Goal: Task Accomplishment & Management: Use online tool/utility

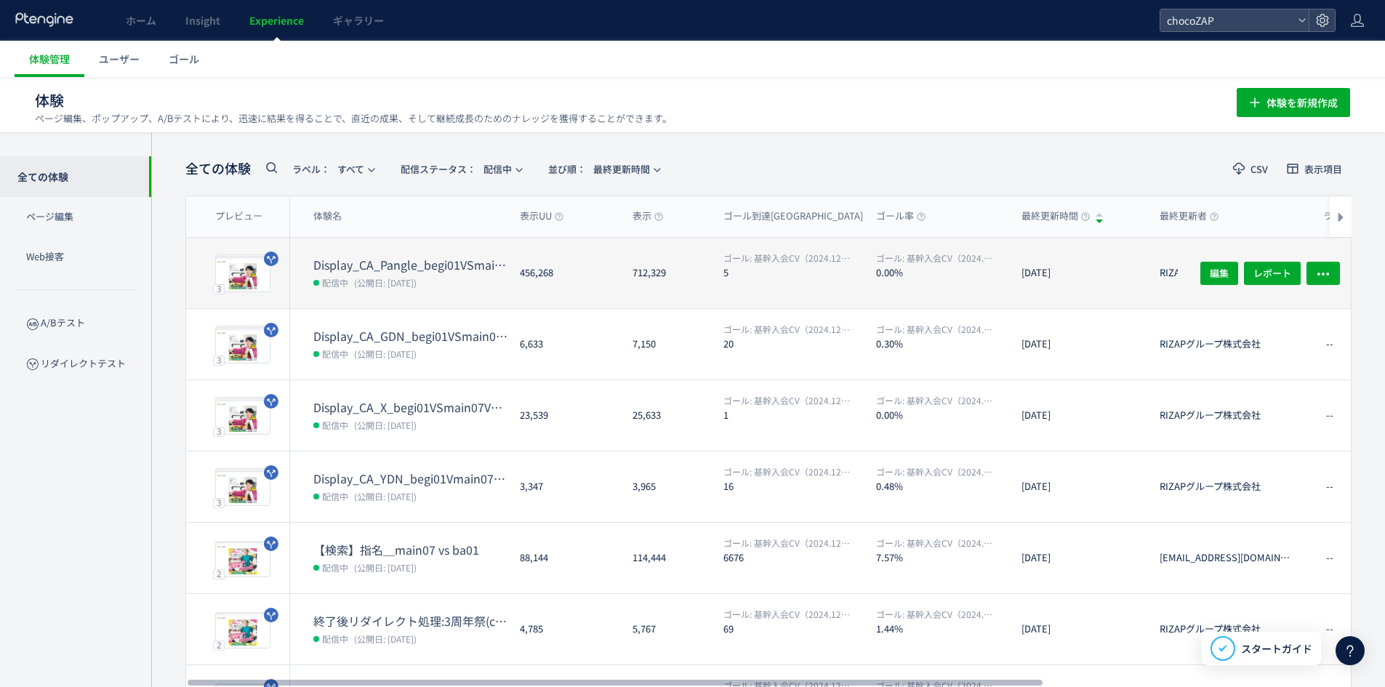
click at [403, 267] on dt "Display_CA_Pangle_begi01VSmain07VSmain07a" at bounding box center [410, 265] width 195 height 17
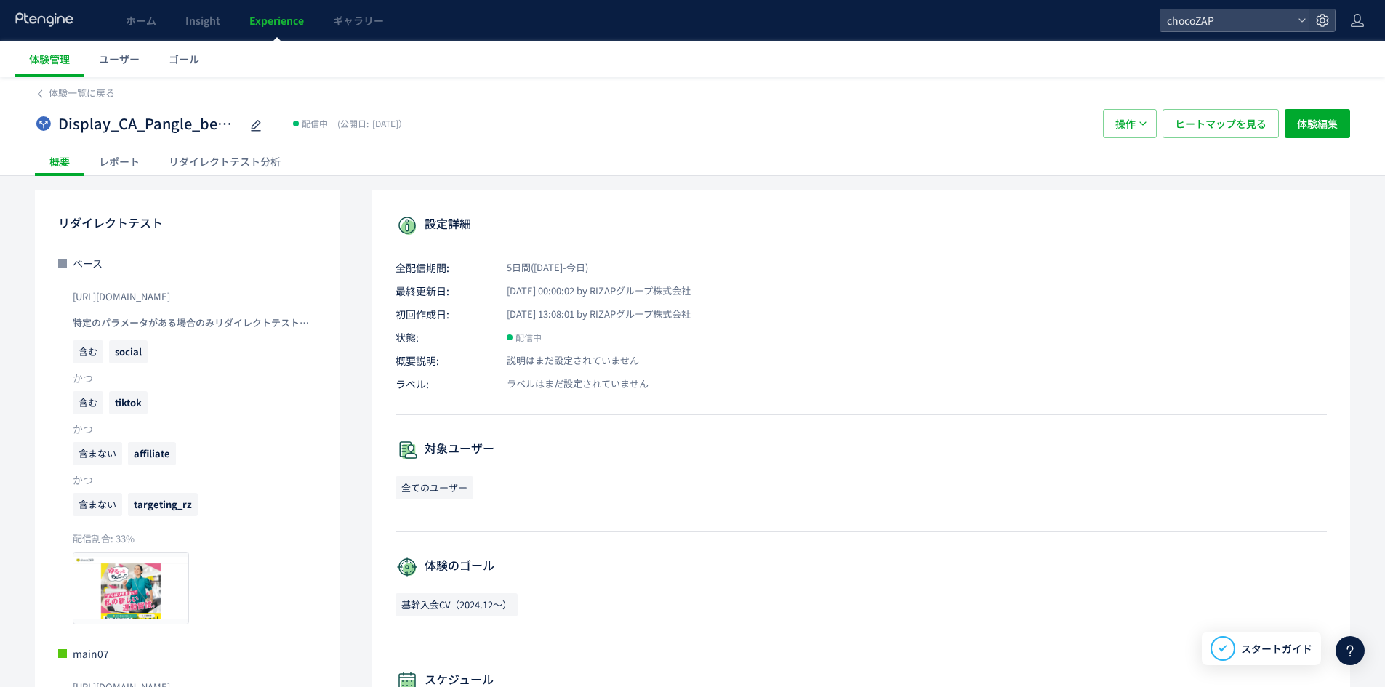
click at [219, 137] on div "Display_CA_Pangle_begi01VSmain07VSmain07a" at bounding box center [161, 123] width 207 height 29
click at [225, 151] on div "リダイレクトテスト分析" at bounding box center [224, 161] width 141 height 29
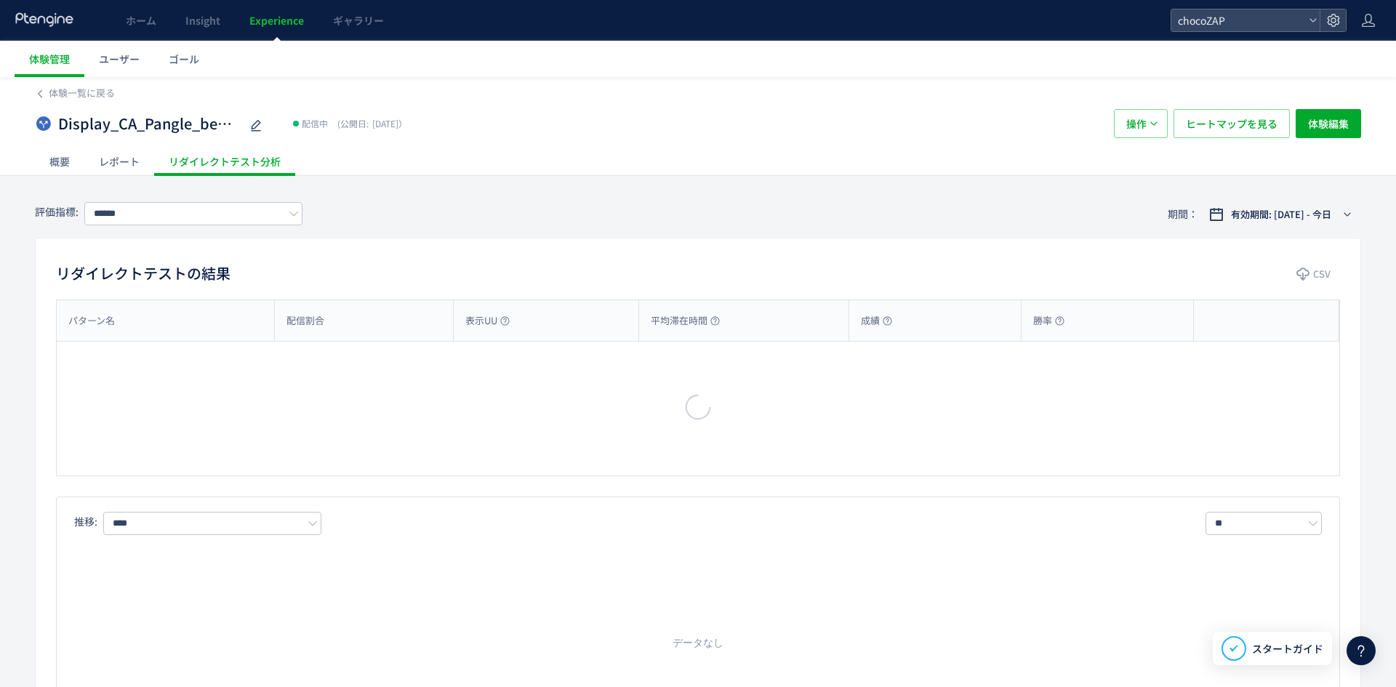
click at [236, 163] on div at bounding box center [698, 343] width 1396 height 687
type input "**********"
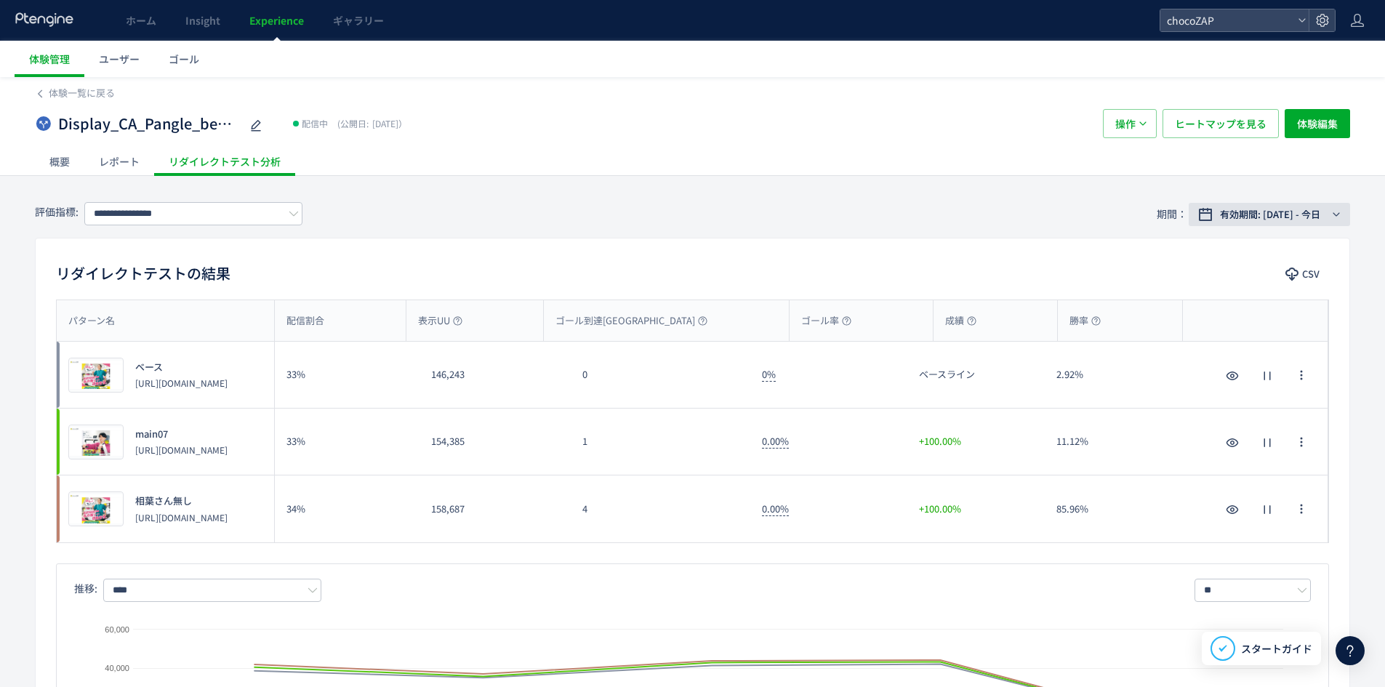
click at [1293, 217] on span "有効期間: [DATE] - 今日" at bounding box center [1270, 214] width 100 height 15
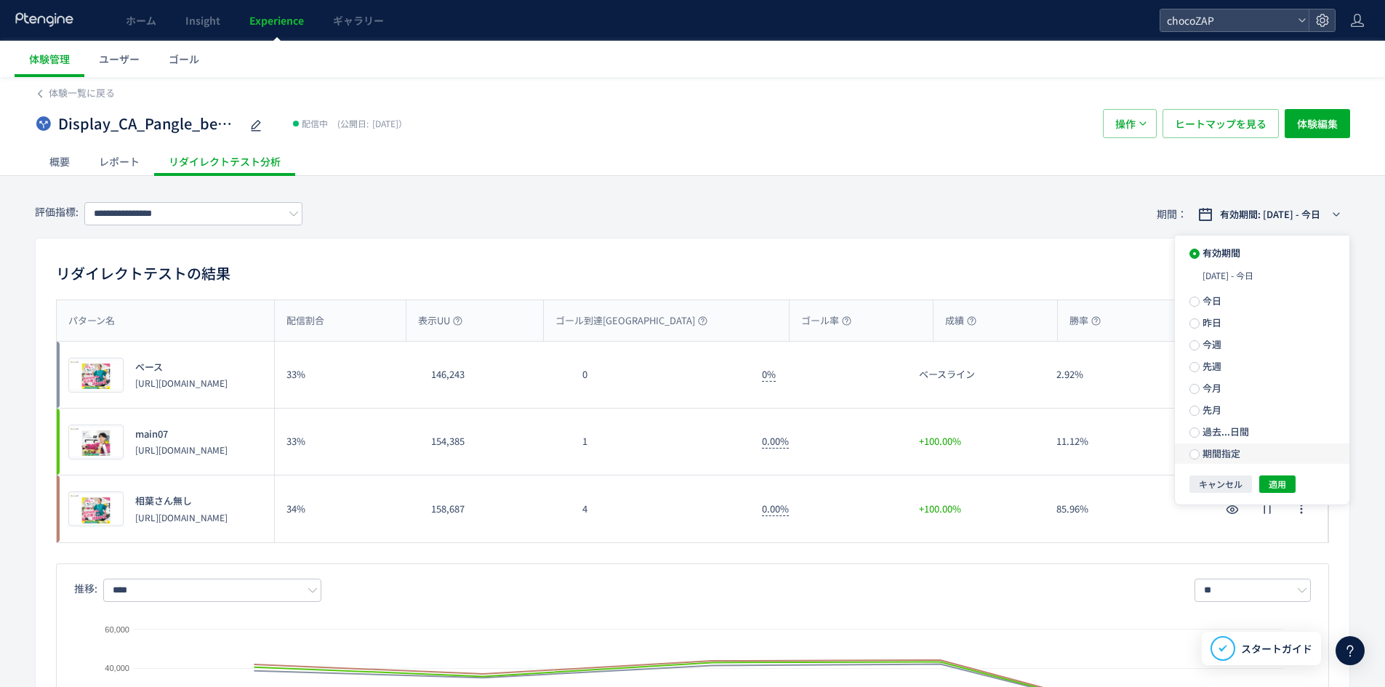
click at [1215, 446] on span "期間指定" at bounding box center [1220, 453] width 41 height 14
click at [1230, 448] on input "**********" at bounding box center [1238, 453] width 55 height 11
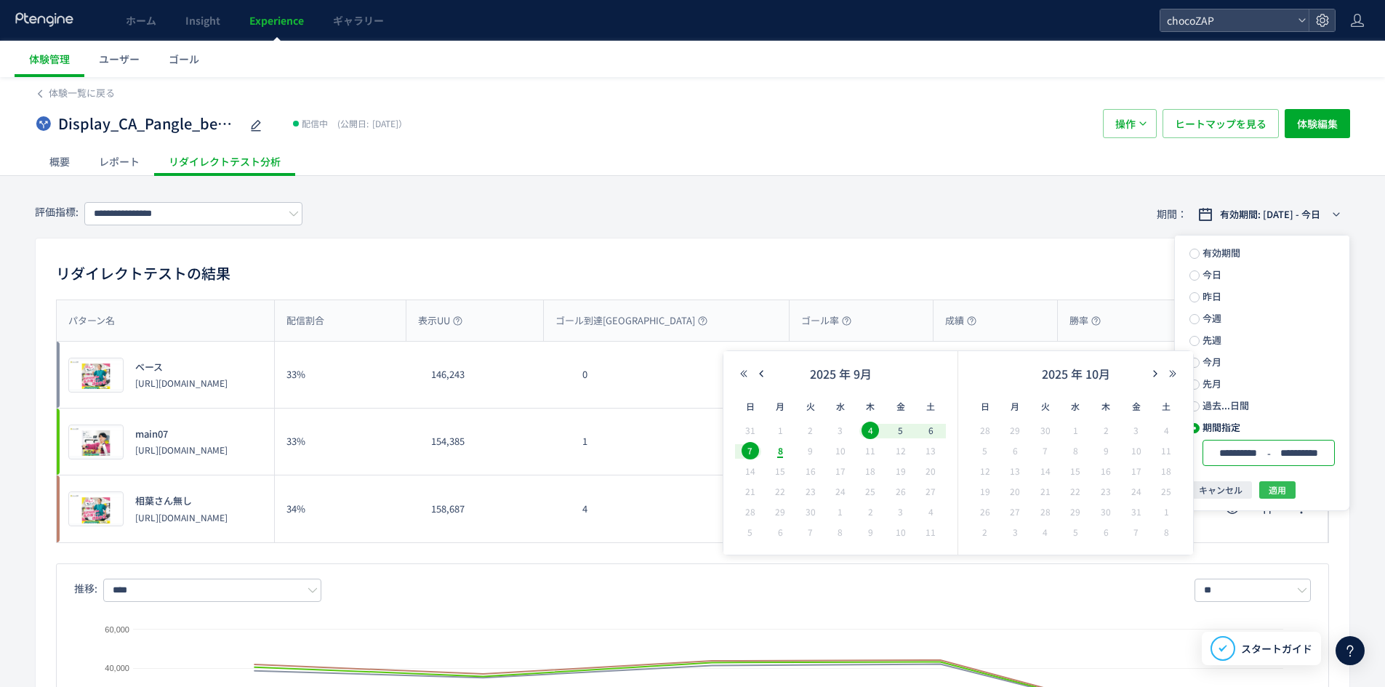
click at [1281, 485] on span "適用" at bounding box center [1277, 489] width 17 height 17
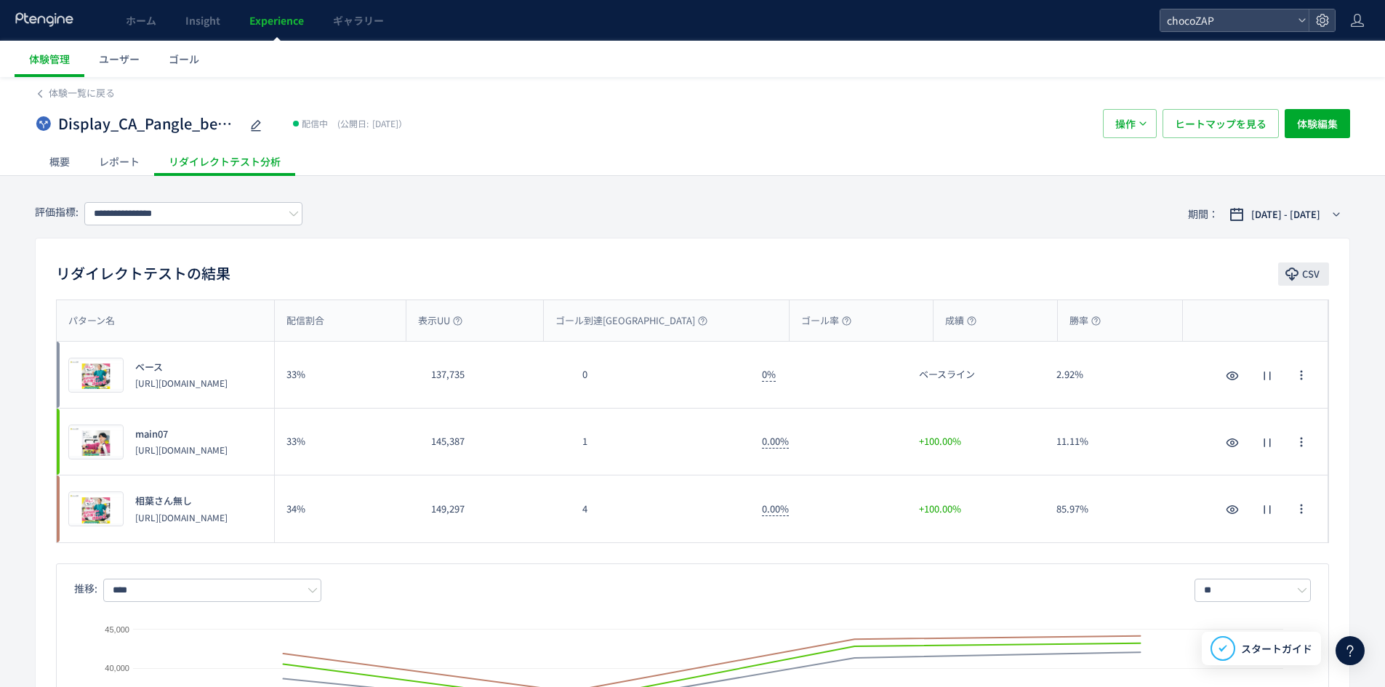
click at [1308, 276] on span "CSV" at bounding box center [1310, 274] width 17 height 23
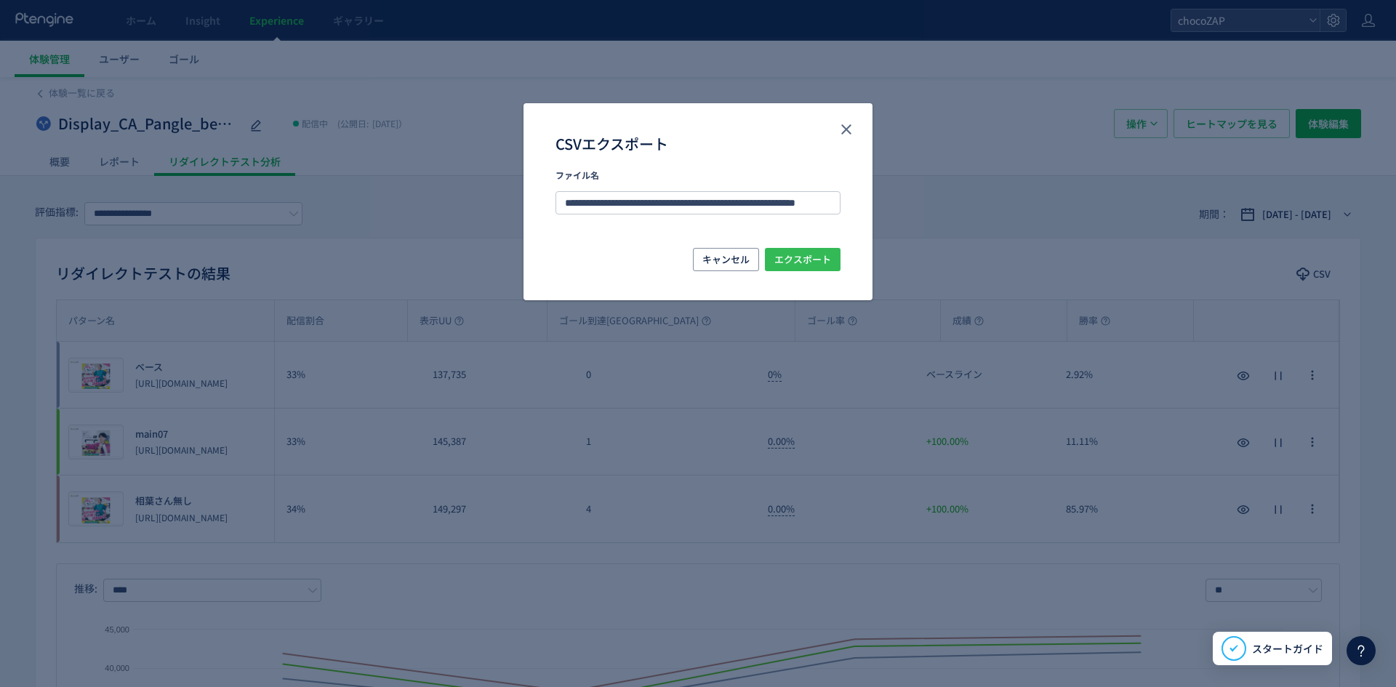
click at [814, 264] on span "エクスポート" at bounding box center [802, 259] width 57 height 23
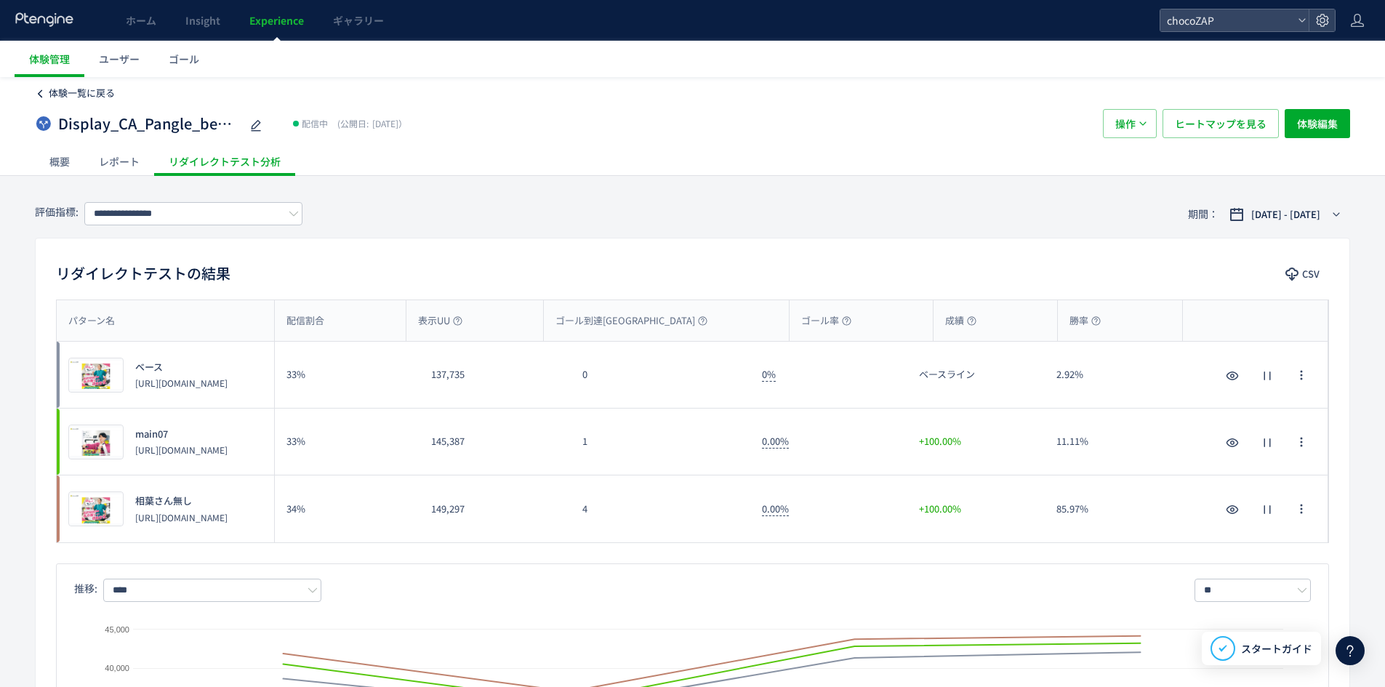
click at [71, 87] on span "体験一覧に戻る" at bounding box center [82, 93] width 66 height 14
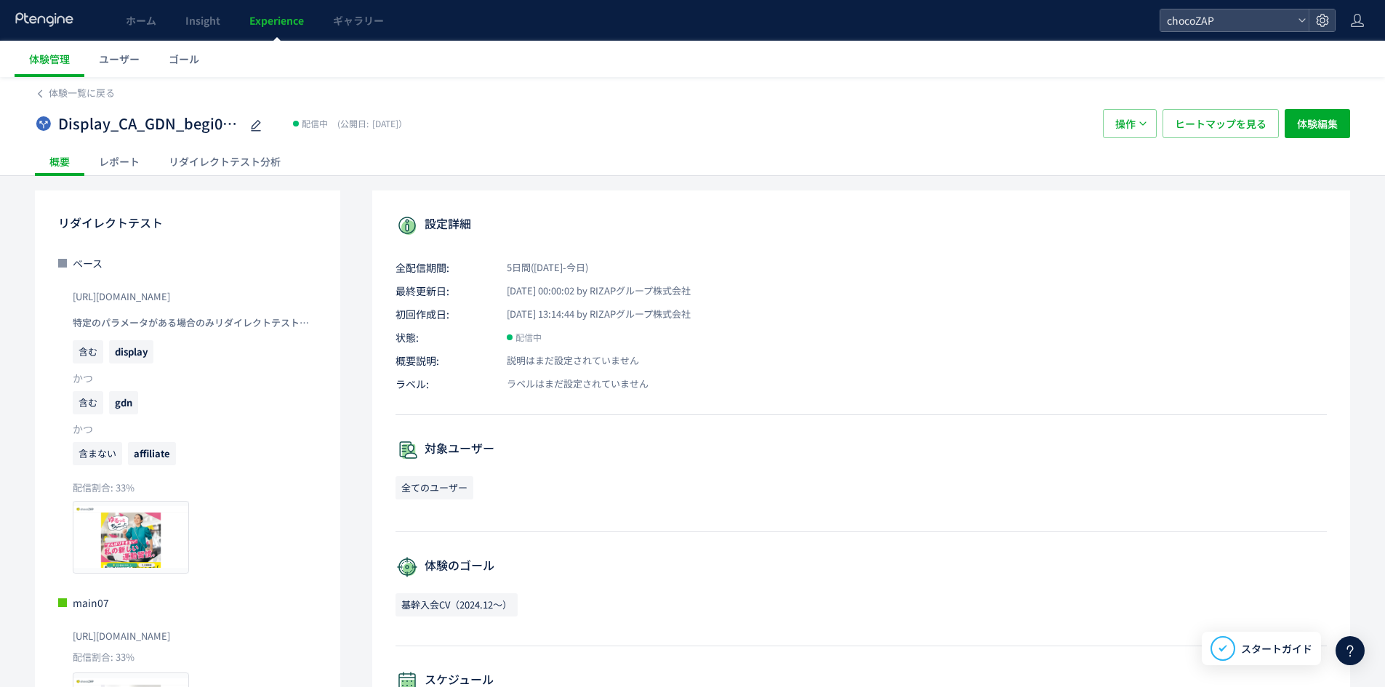
click at [220, 160] on div "リダイレクトテスト分析" at bounding box center [224, 161] width 141 height 29
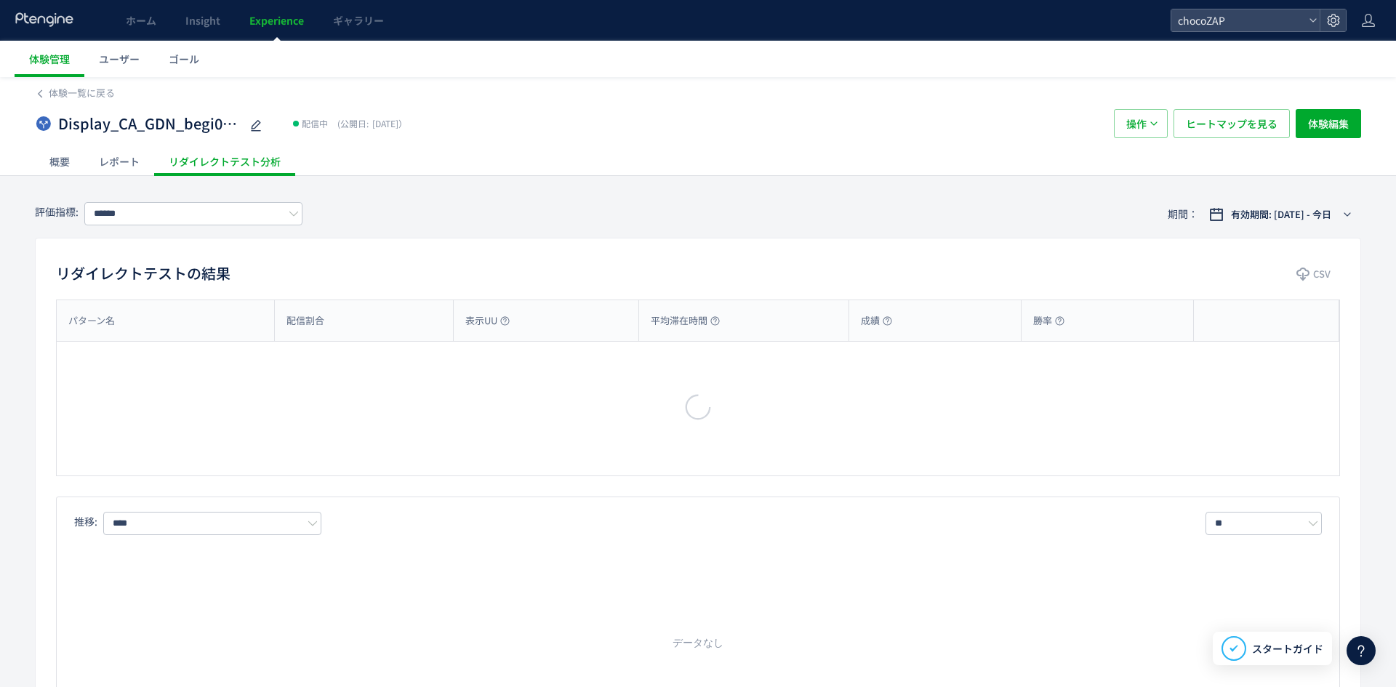
type input "**********"
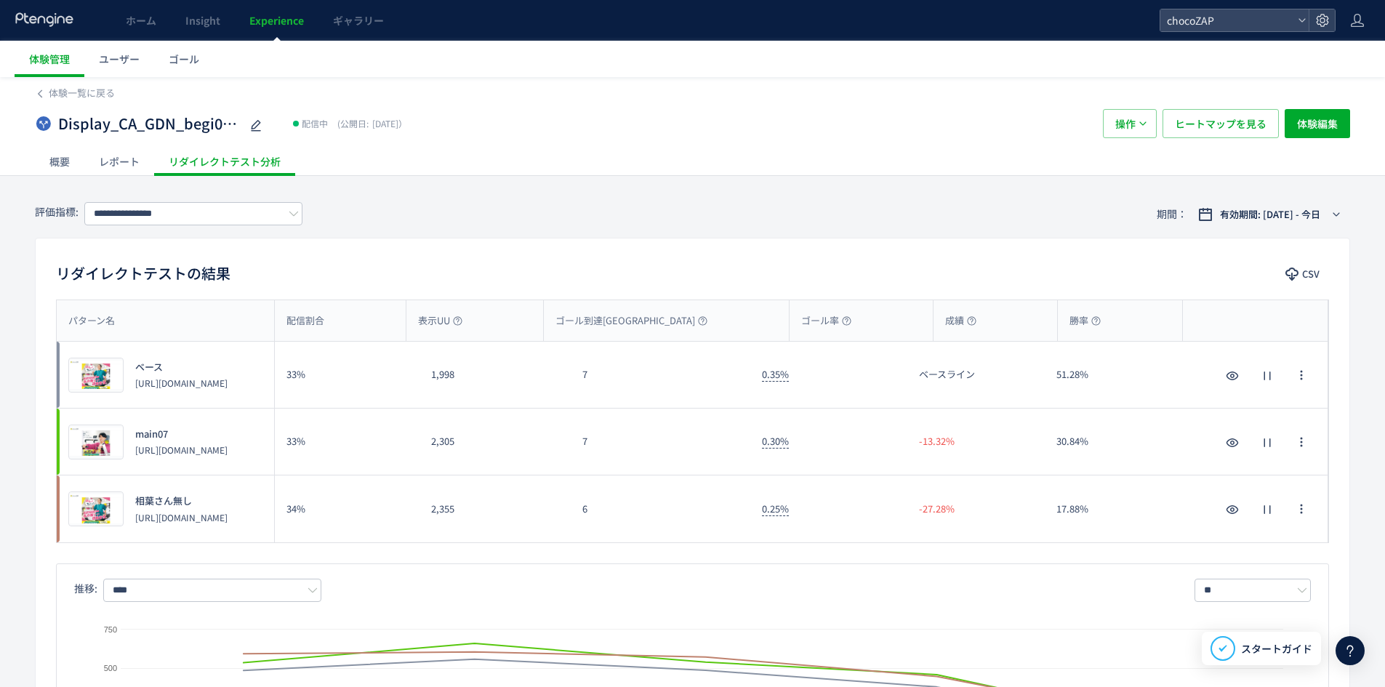
drag, startPoint x: 1291, startPoint y: 199, endPoint x: 1314, endPoint y: 244, distance: 50.1
click at [1291, 200] on div "**********" at bounding box center [692, 214] width 1315 height 47
click at [1303, 225] on button "有効期間: [DATE] - 今日" at bounding box center [1269, 214] width 161 height 23
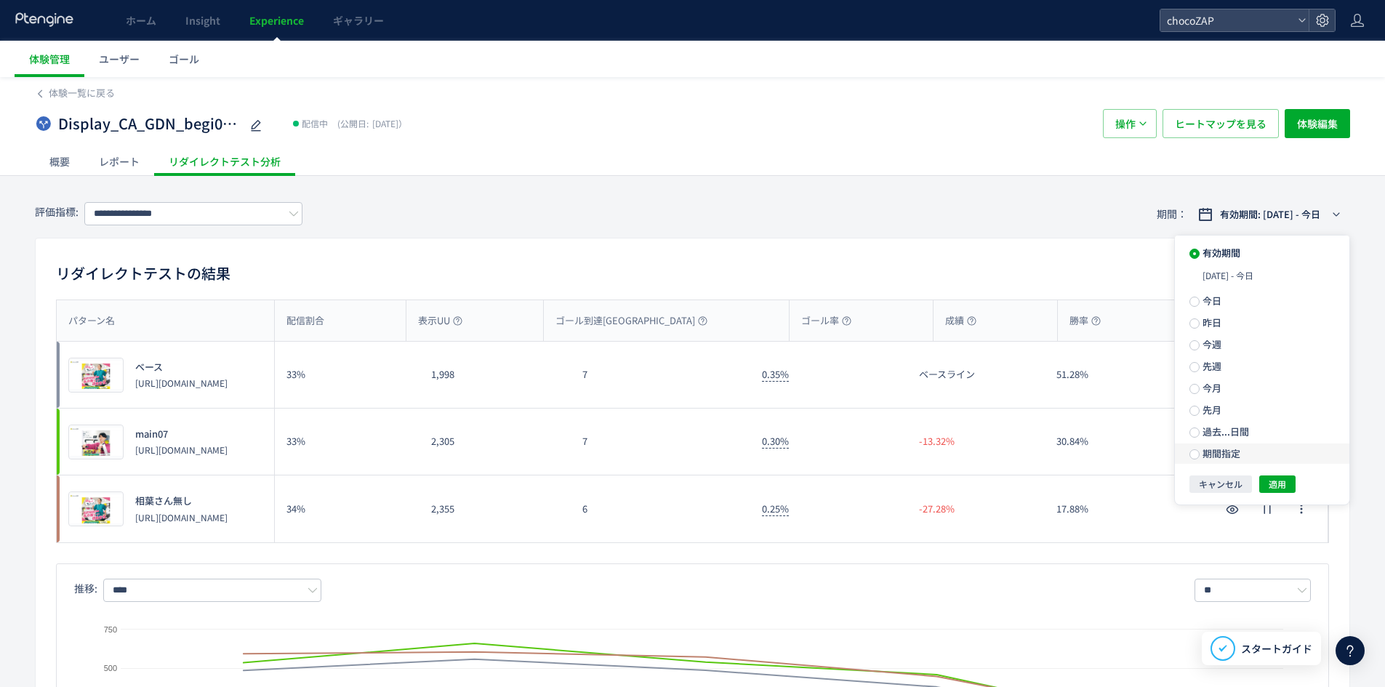
click at [1246, 452] on label "期間指定" at bounding box center [1262, 454] width 175 height 20
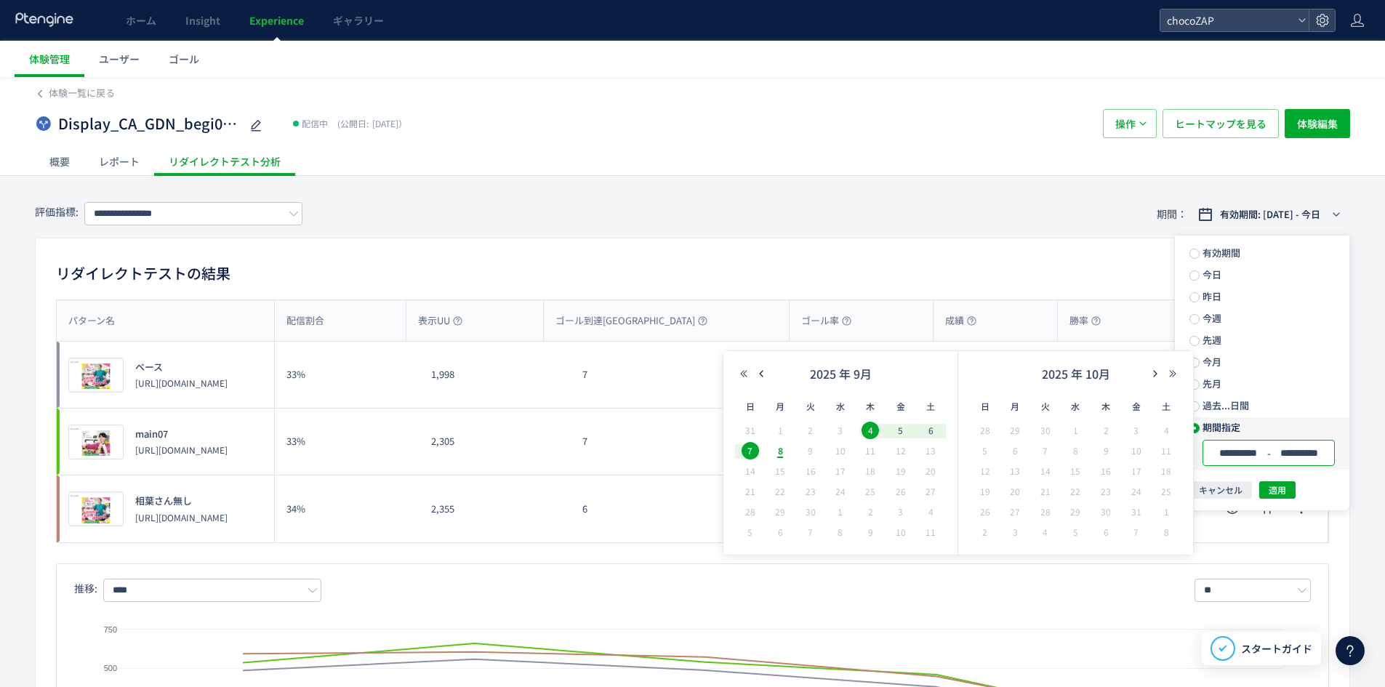
click at [1249, 448] on input "**********" at bounding box center [1238, 453] width 55 height 11
click at [1282, 480] on div "**********" at bounding box center [1262, 367] width 175 height 263
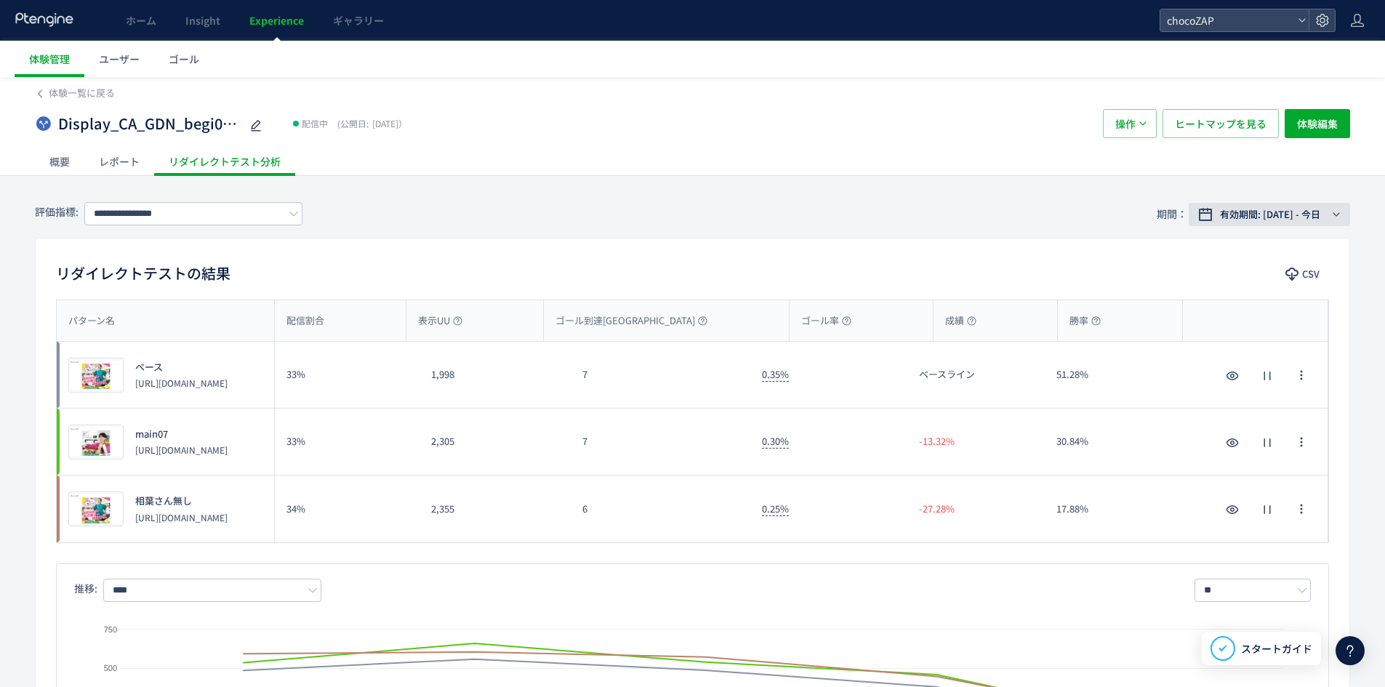
drag, startPoint x: 1291, startPoint y: 184, endPoint x: 1295, endPoint y: 204, distance: 20.8
click at [1296, 205] on button "有効期間: [DATE] - 今日" at bounding box center [1269, 214] width 161 height 23
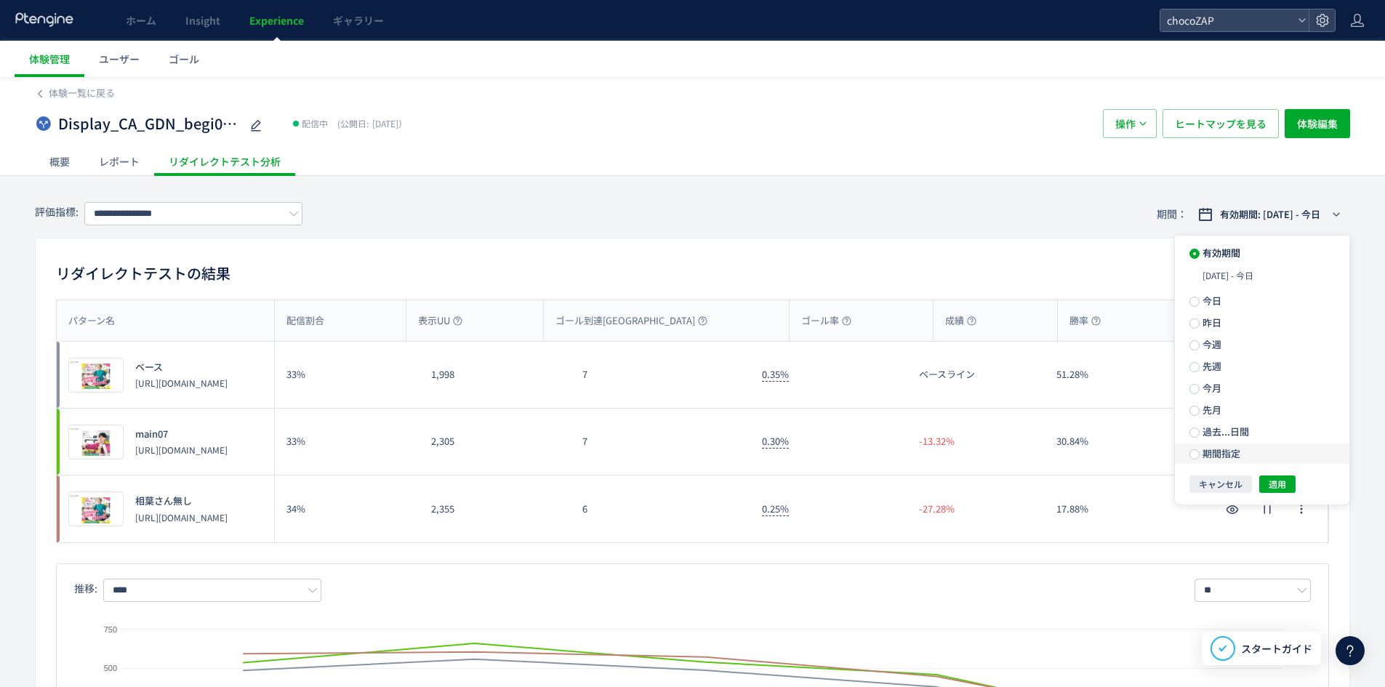
click at [1249, 463] on label "期間指定" at bounding box center [1262, 454] width 175 height 20
click at [1294, 487] on button "適用" at bounding box center [1277, 489] width 36 height 17
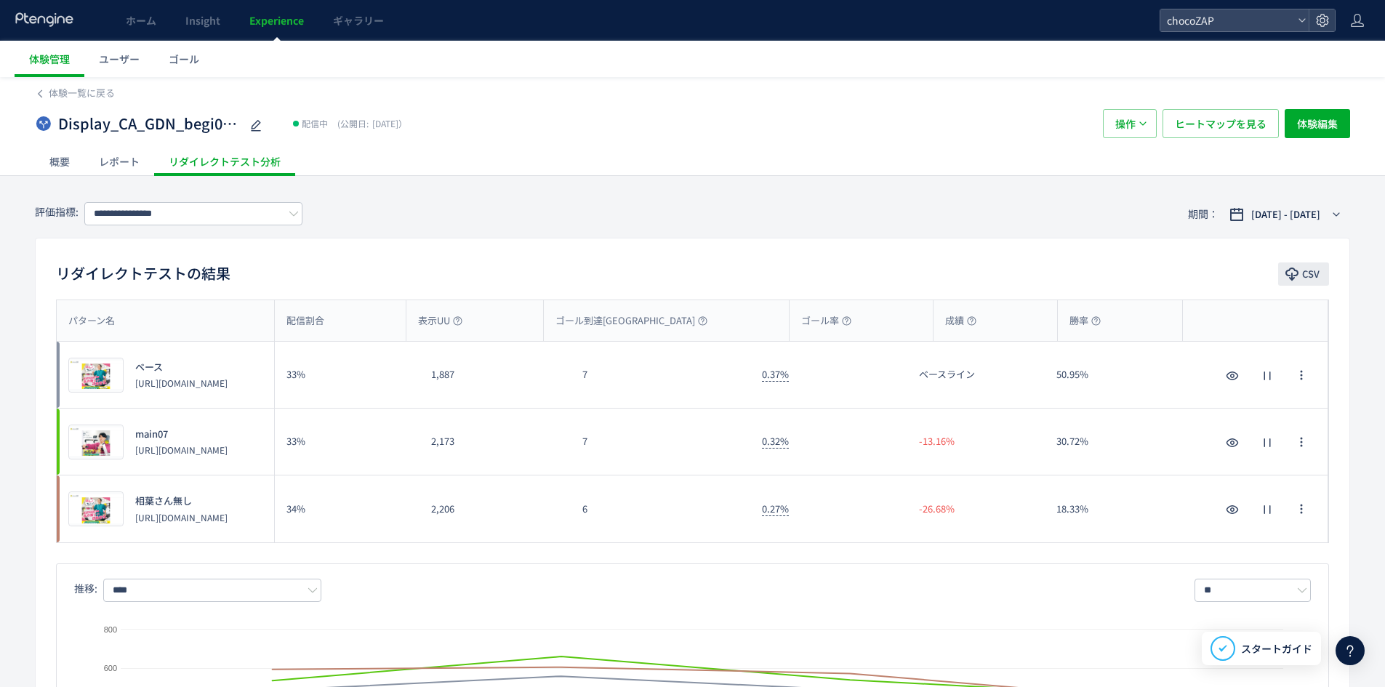
click at [1299, 268] on button "CSV" at bounding box center [1303, 274] width 51 height 23
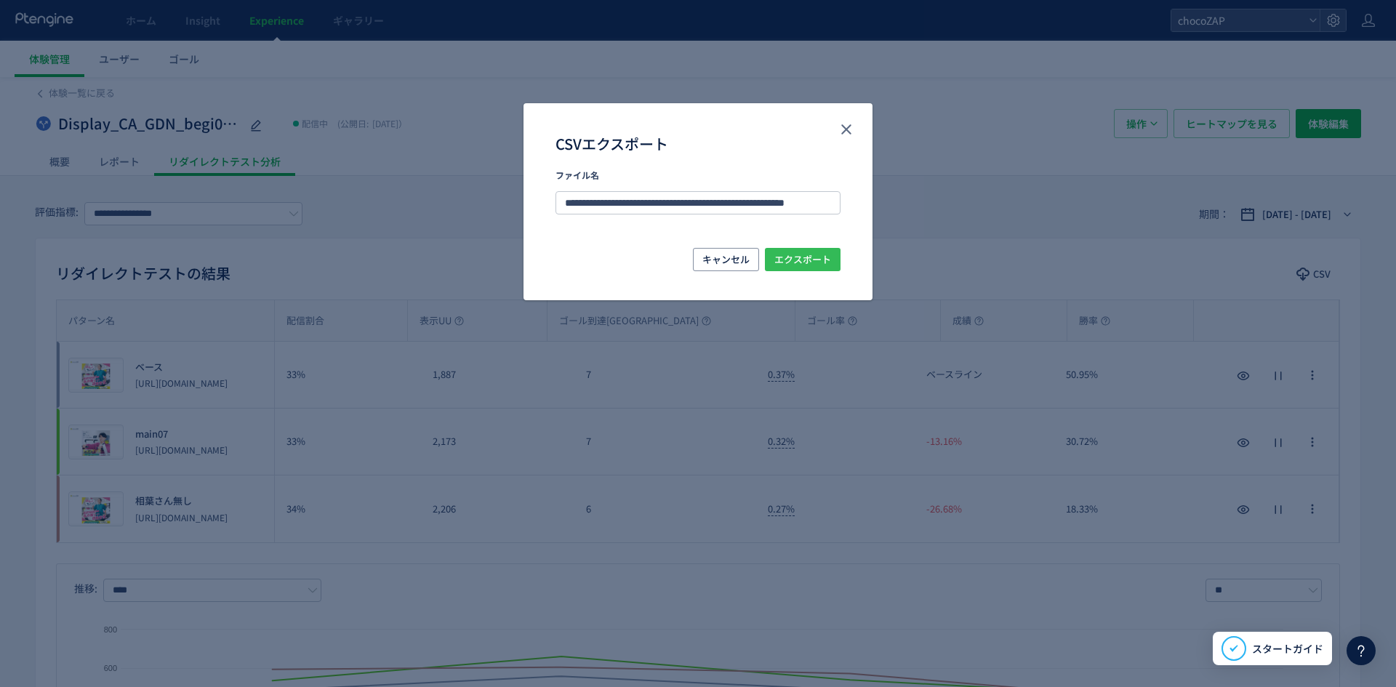
click at [808, 270] on div "キャンセル エクスポート" at bounding box center [698, 259] width 285 height 23
click at [808, 256] on span "エクスポート" at bounding box center [802, 259] width 57 height 23
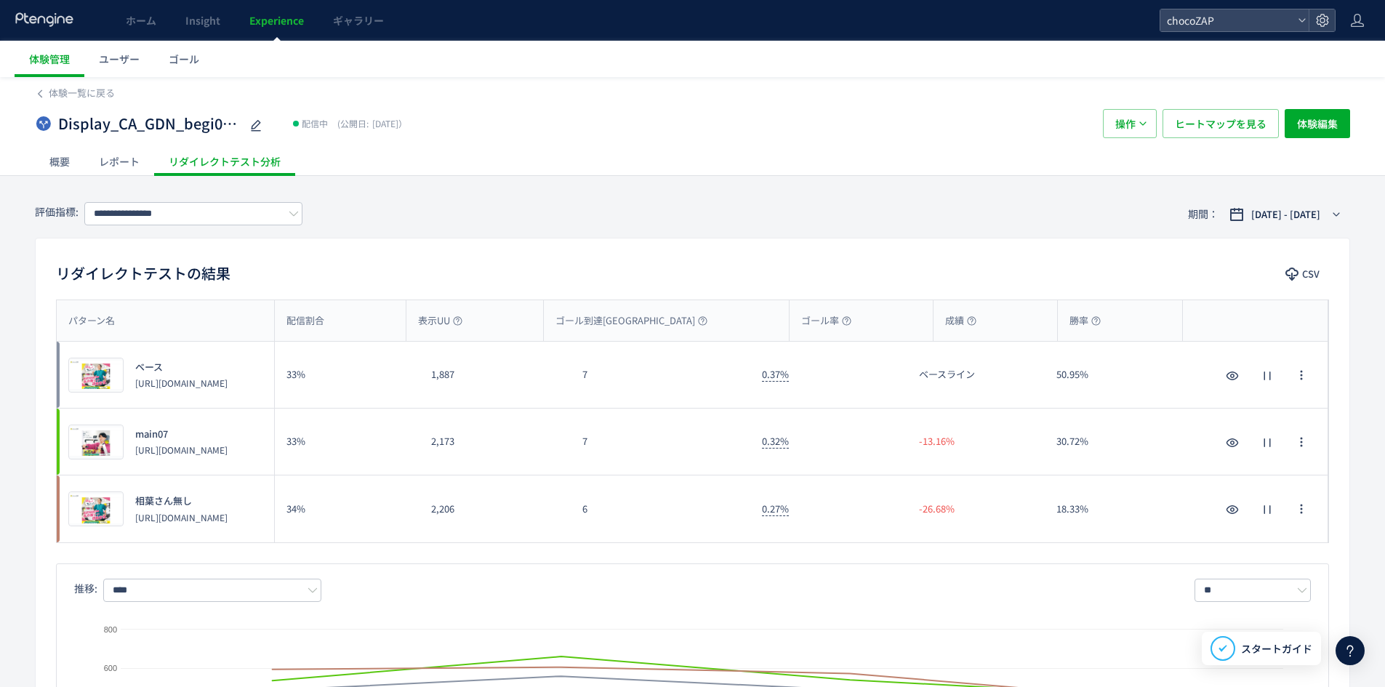
click at [71, 104] on div "Display_CA_GDN_begi01VSmain07VSmain07a 配信中 (公開日: [DATE]） 操作 ヒートマップを見る 体験編集" at bounding box center [692, 123] width 1315 height 47
click at [69, 93] on span "体験一覧に戻る" at bounding box center [82, 93] width 66 height 14
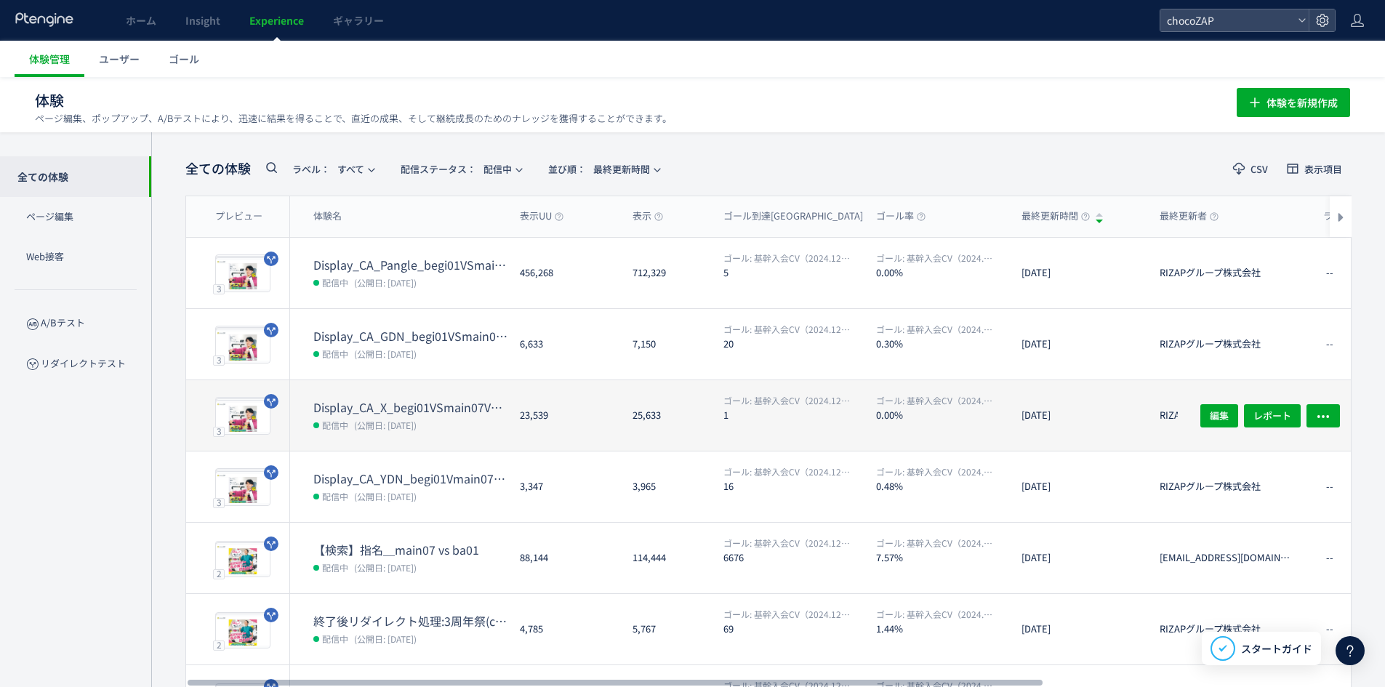
click at [395, 419] on span "(公開日: [DATE])" at bounding box center [385, 425] width 63 height 12
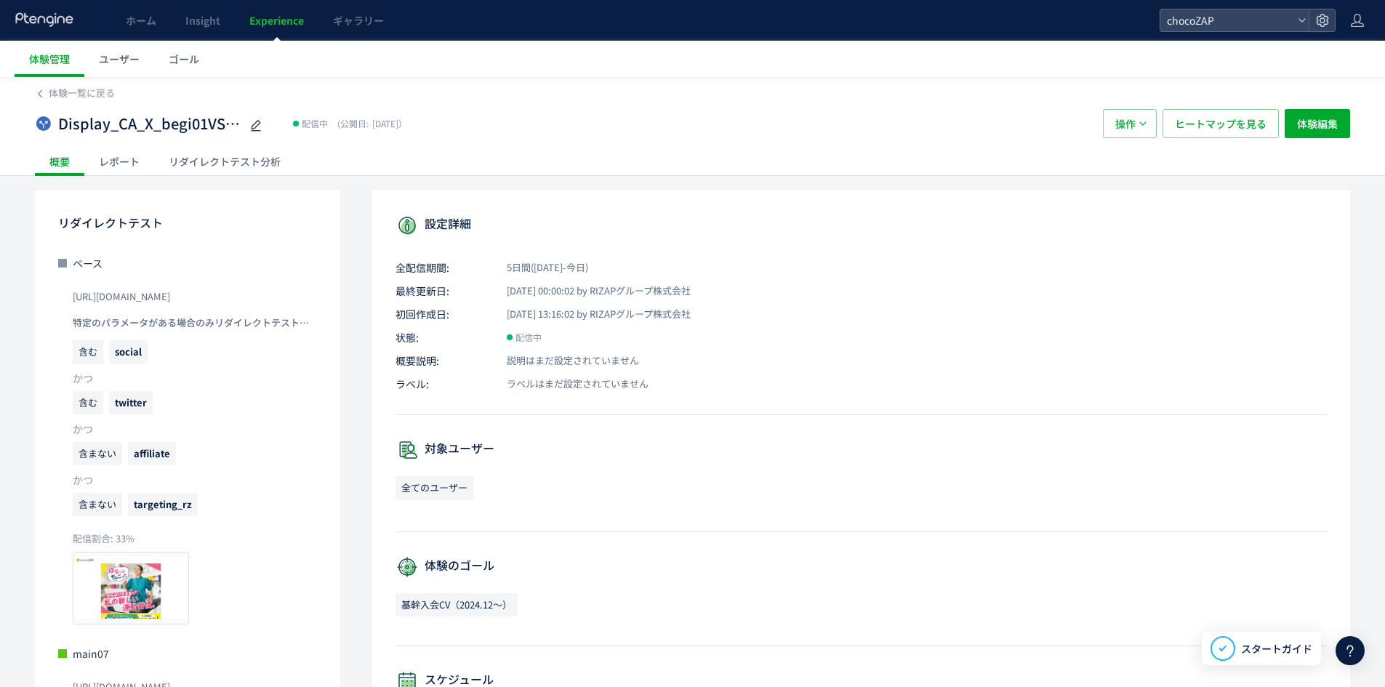
click at [254, 168] on div "リダイレクトテスト分析" at bounding box center [224, 161] width 141 height 29
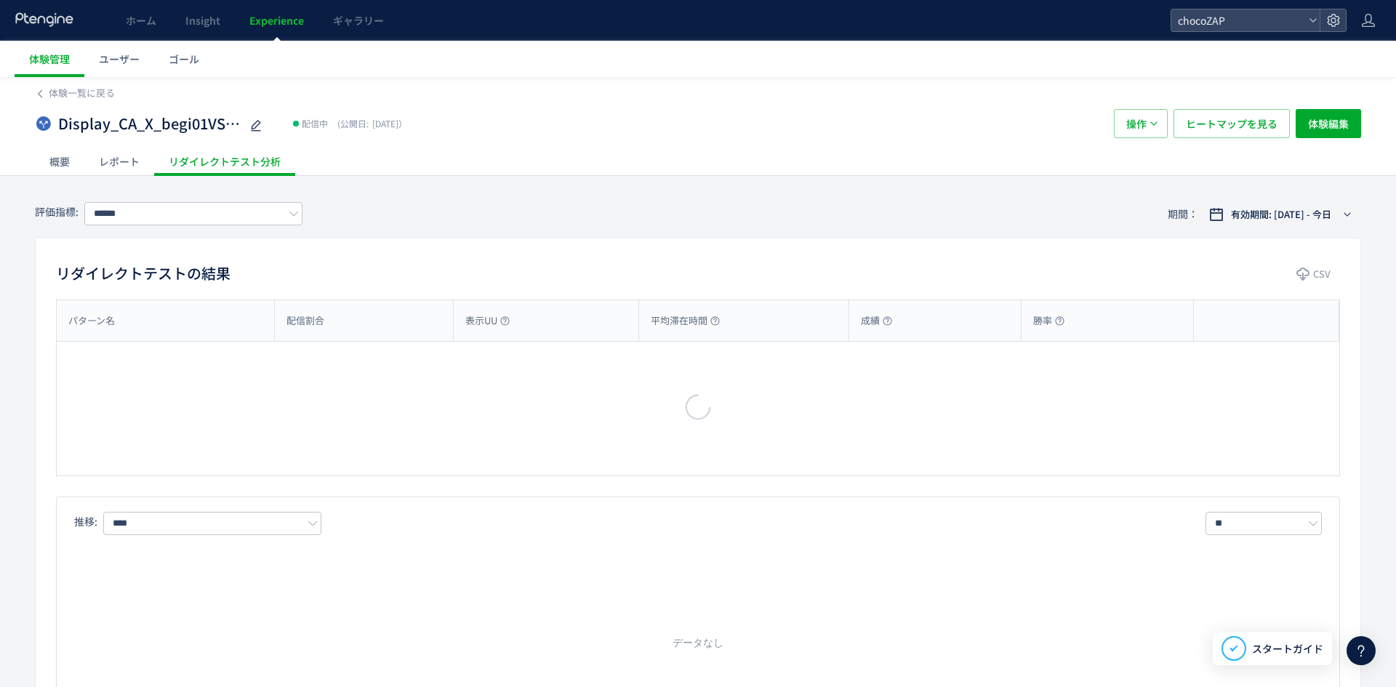
type input "**********"
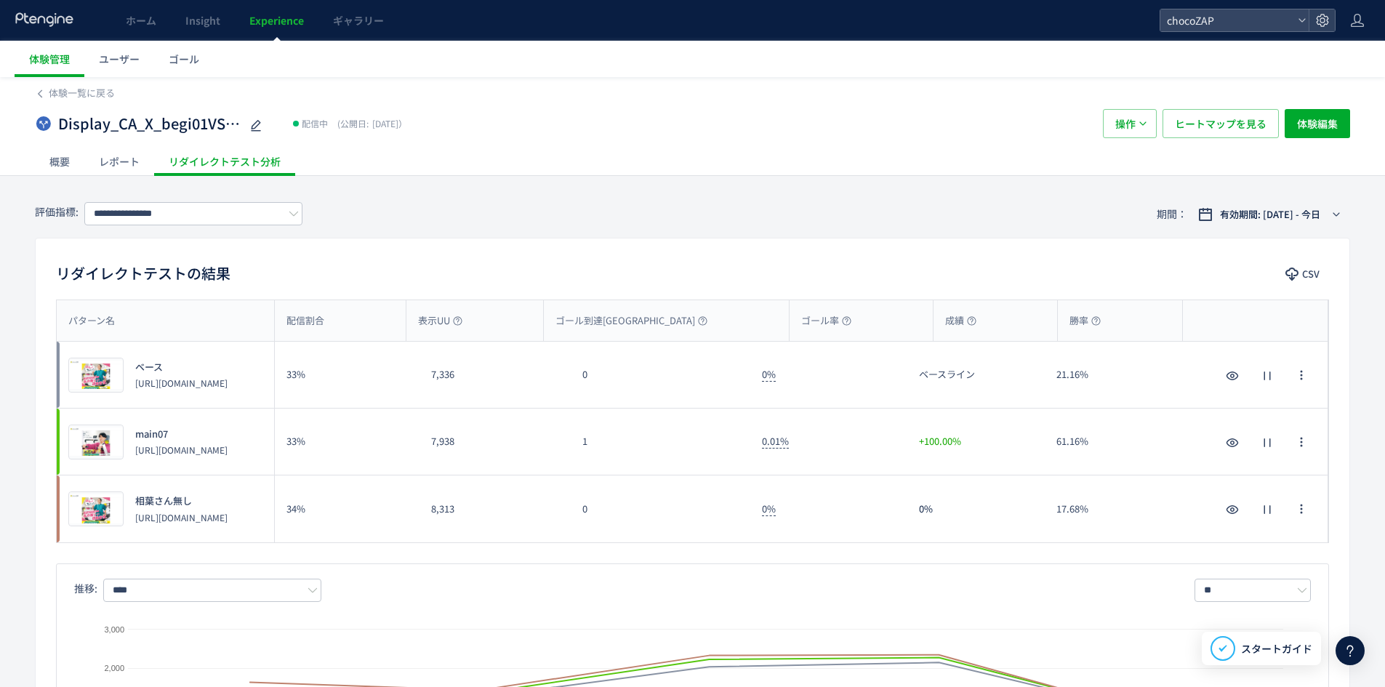
click at [1298, 235] on div "**********" at bounding box center [692, 214] width 1315 height 47
click at [1296, 225] on button "有効期間: [DATE] - 今日" at bounding box center [1269, 214] width 161 height 23
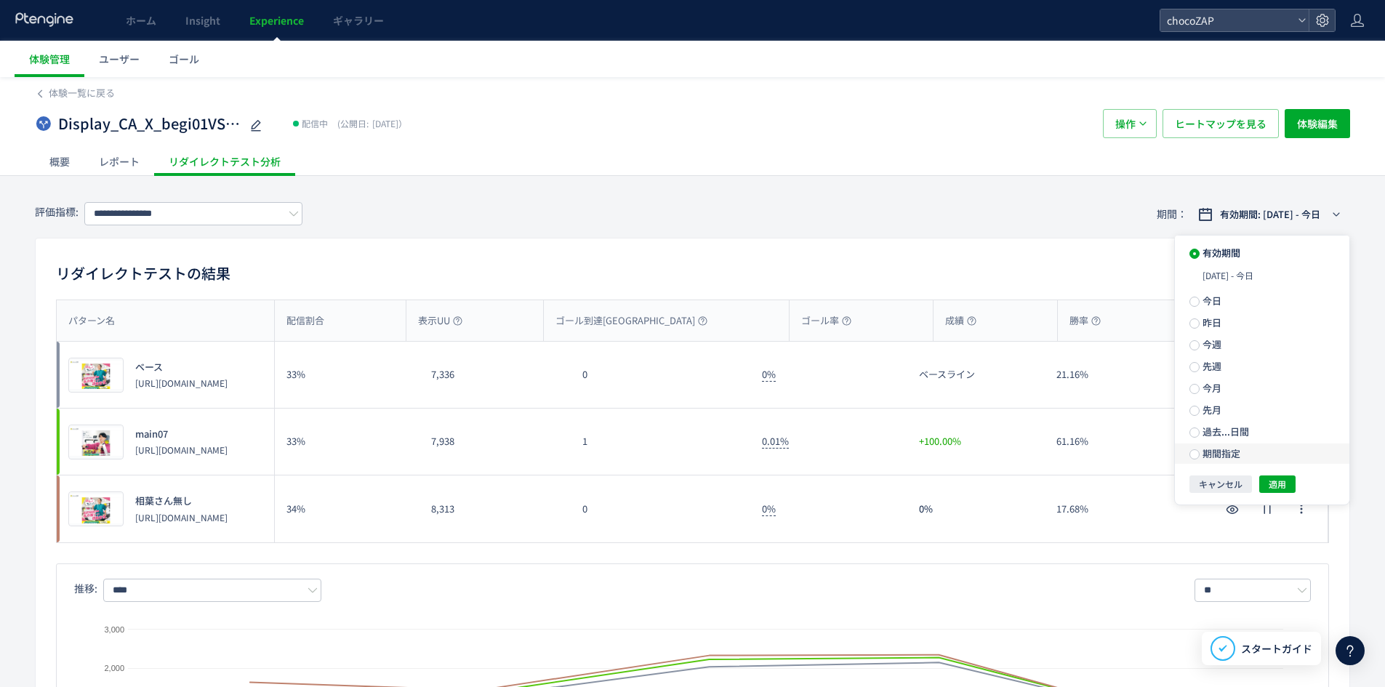
click at [1219, 456] on span "期間指定" at bounding box center [1220, 453] width 41 height 14
click at [1286, 492] on button "適用" at bounding box center [1277, 489] width 36 height 17
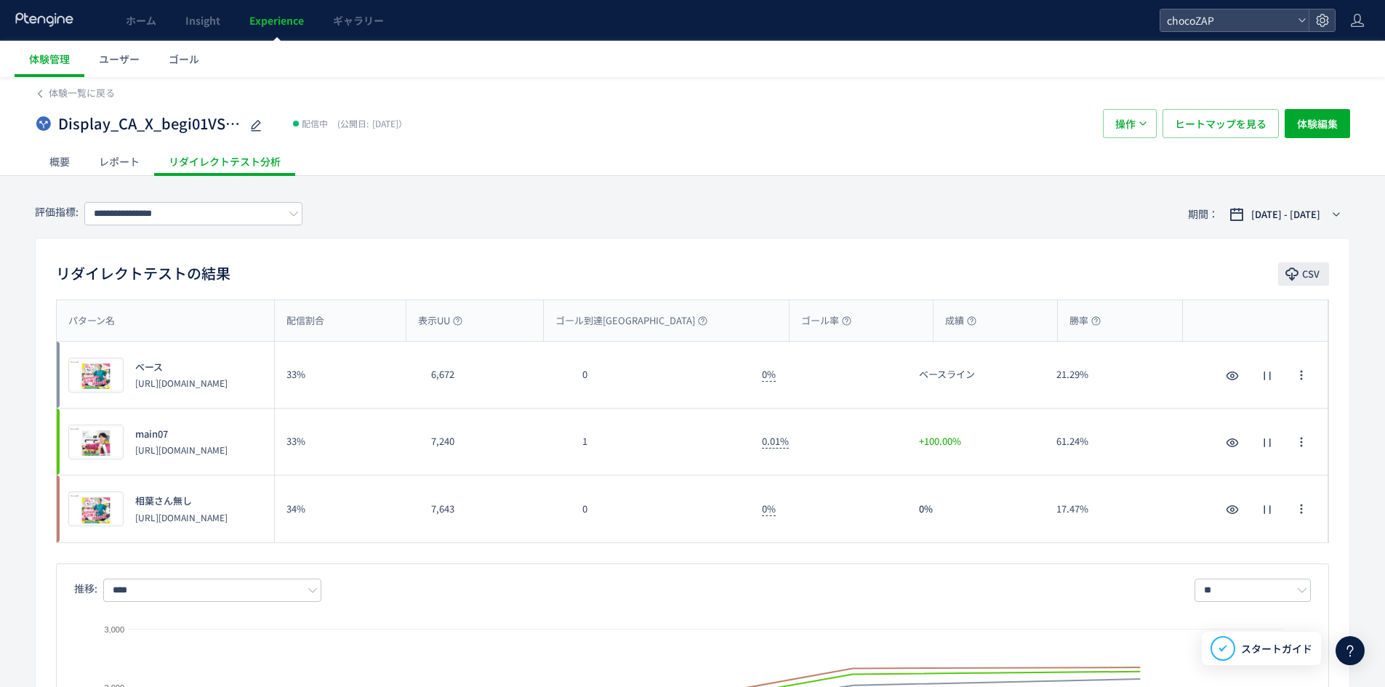
click at [1305, 271] on span "CSV" at bounding box center [1310, 274] width 17 height 23
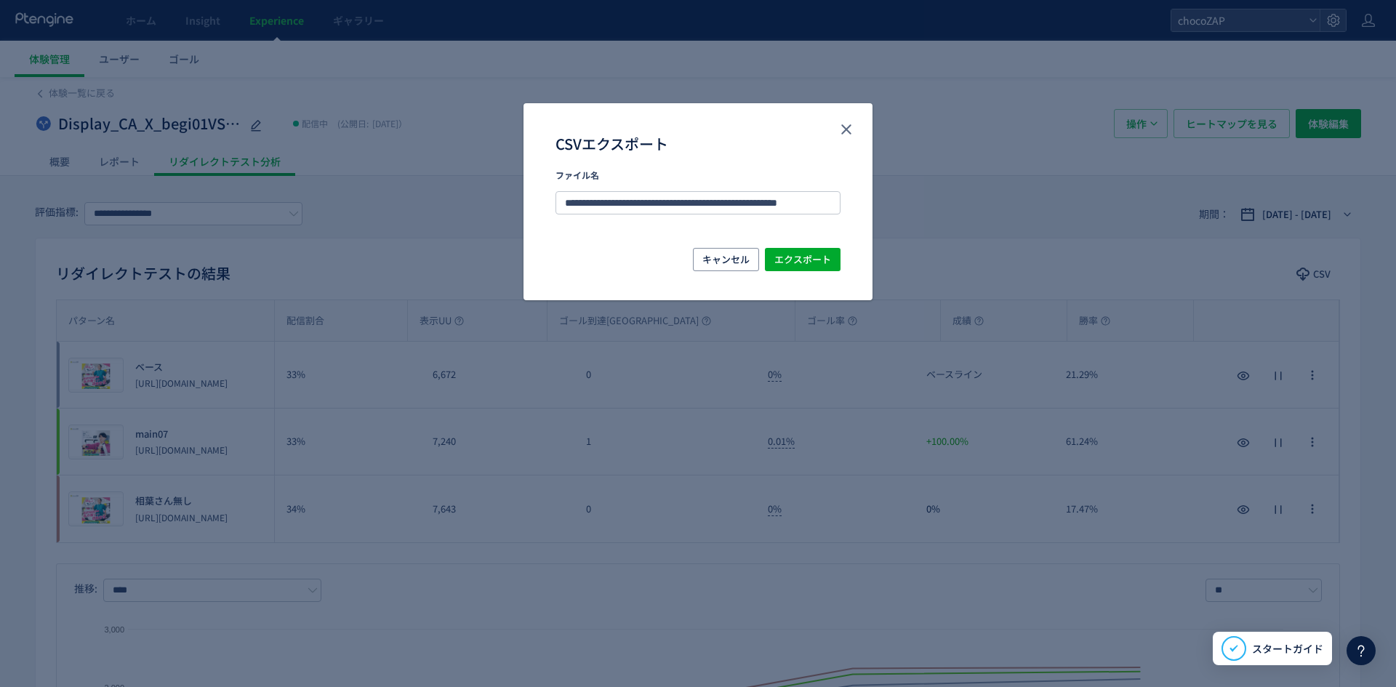
click at [786, 271] on div "キャンセル エクスポート" at bounding box center [698, 259] width 285 height 23
click at [809, 258] on span "エクスポート" at bounding box center [802, 259] width 57 height 23
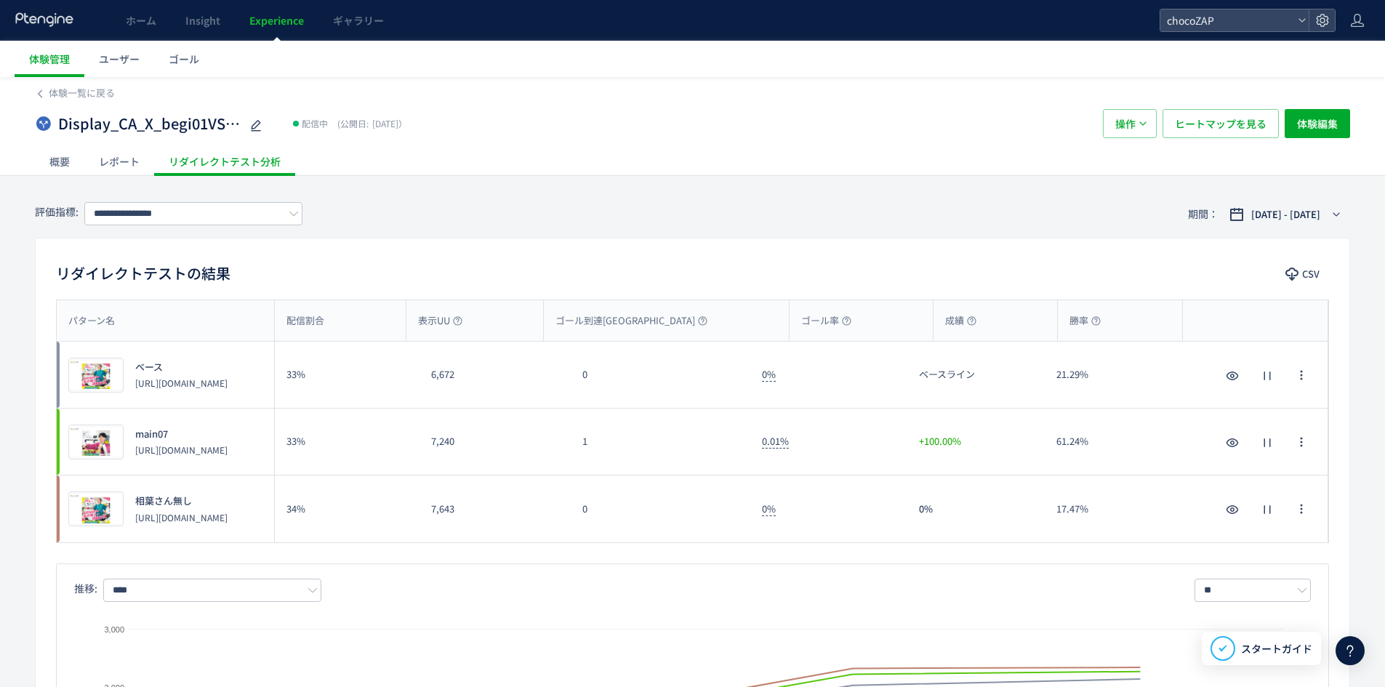
click at [67, 105] on div "Display_CA_X_begi01VSmain07VSmain07a 配信中 (公開日: [DATE]） 操作 ヒートマップを見る 体験編集" at bounding box center [692, 123] width 1315 height 47
click at [68, 98] on span "体験一覧に戻る" at bounding box center [82, 93] width 66 height 14
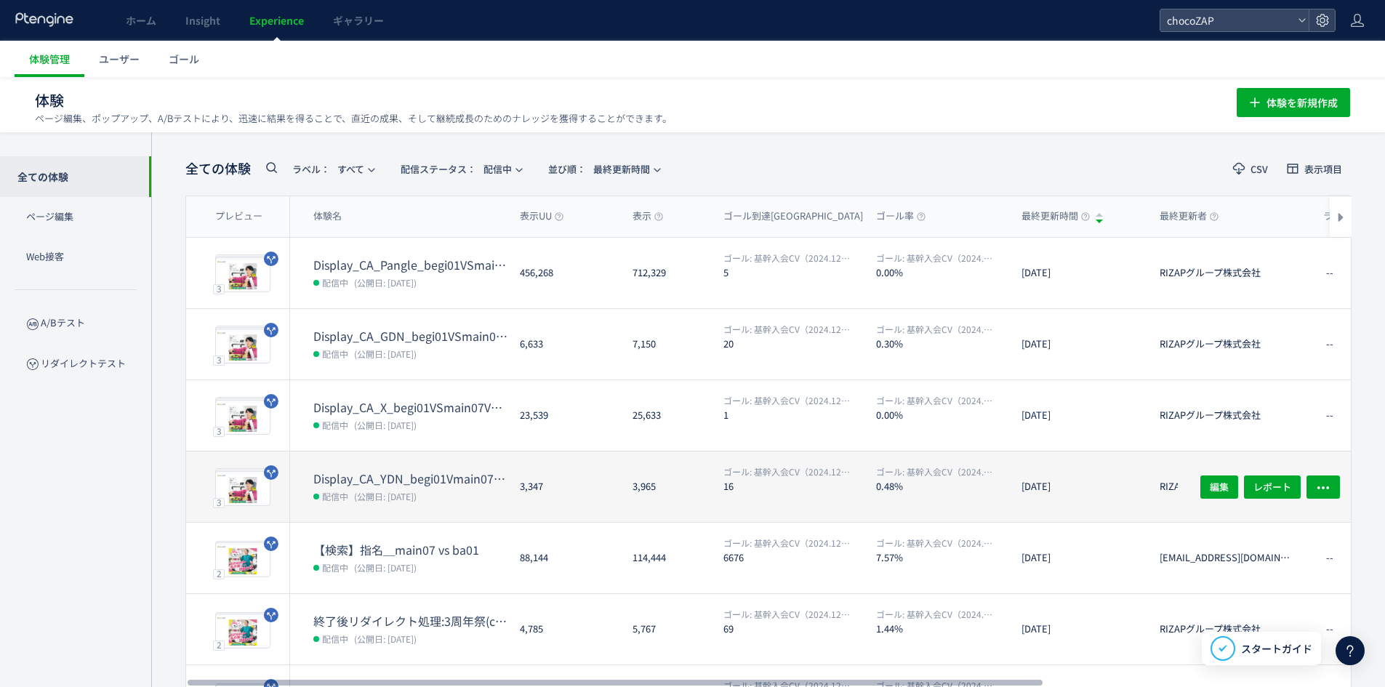
click at [467, 482] on dt "Display_CA_YDN_begi01Vmain07VSmain07a" at bounding box center [410, 478] width 195 height 17
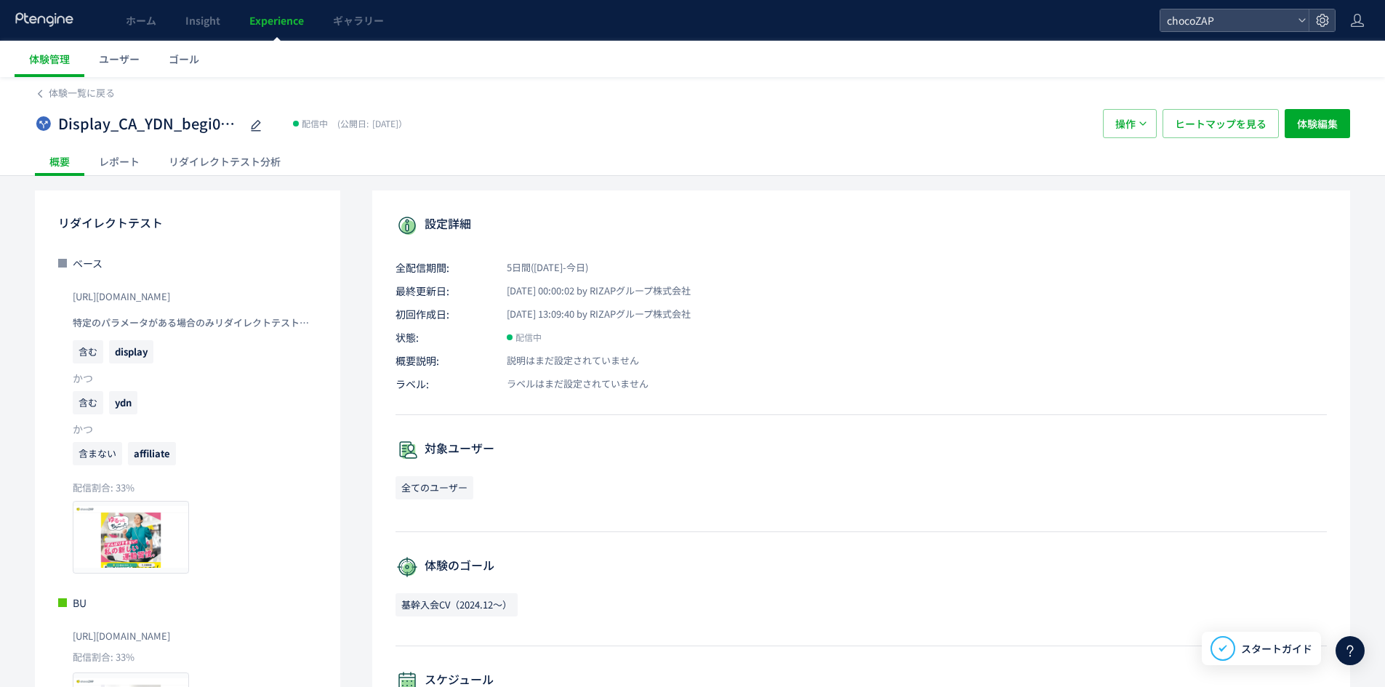
click at [262, 162] on div "リダイレクトテスト分析" at bounding box center [224, 161] width 141 height 29
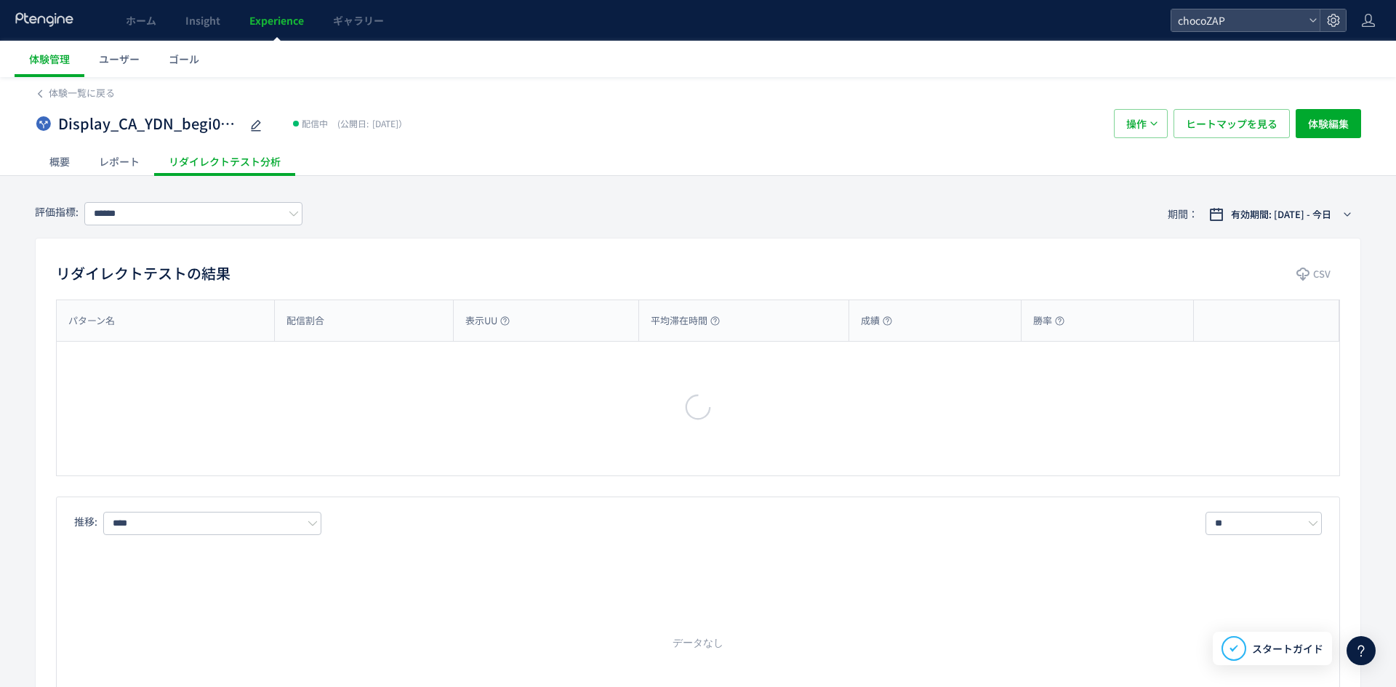
type input "**********"
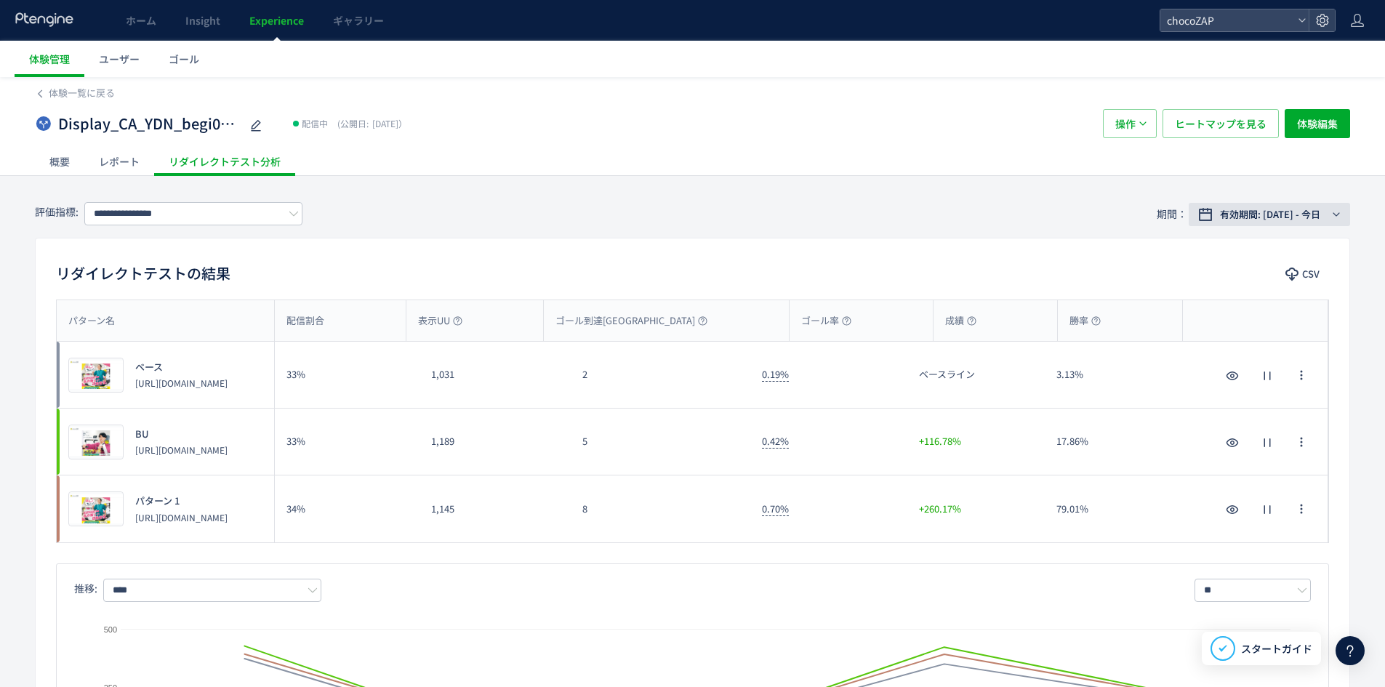
drag, startPoint x: 1289, startPoint y: 219, endPoint x: 1283, endPoint y: 271, distance: 52.7
click at [1289, 218] on span "有効期間: [DATE] - 今日" at bounding box center [1270, 214] width 100 height 15
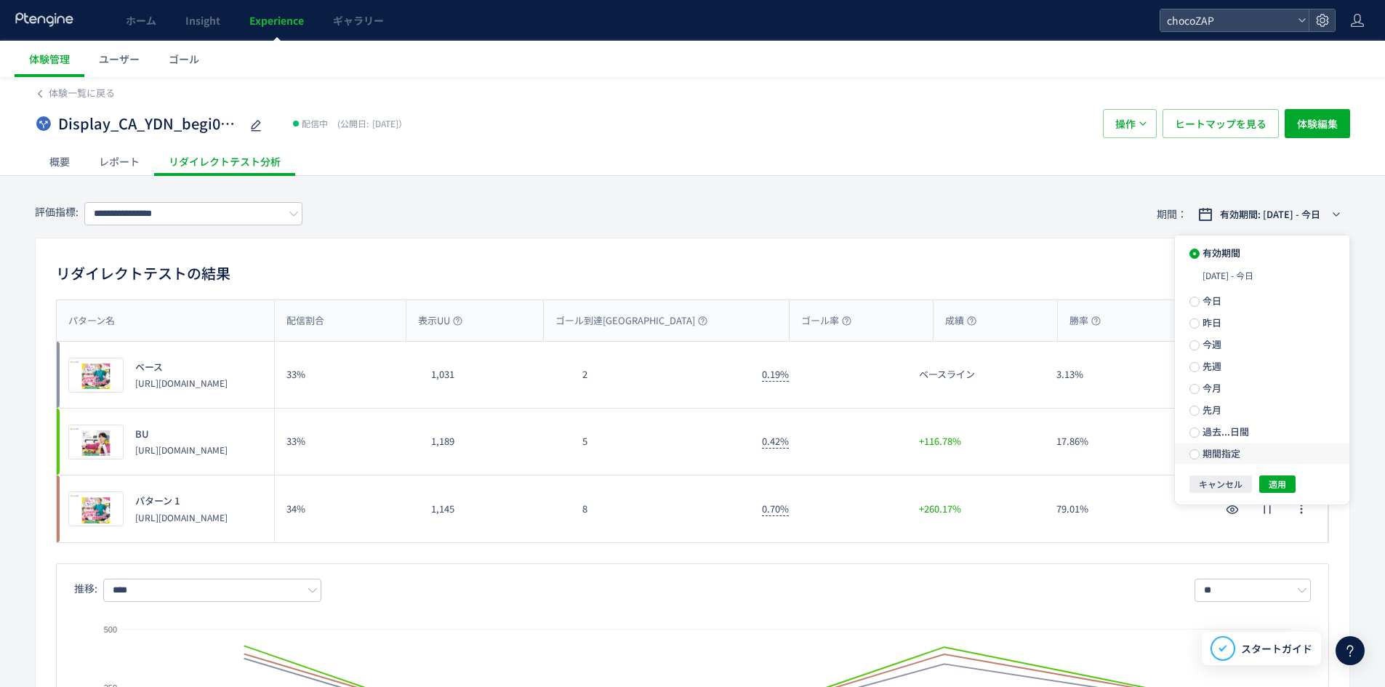
click at [1237, 460] on label "期間指定" at bounding box center [1262, 454] width 175 height 20
click at [1282, 491] on span "適用" at bounding box center [1277, 489] width 17 height 17
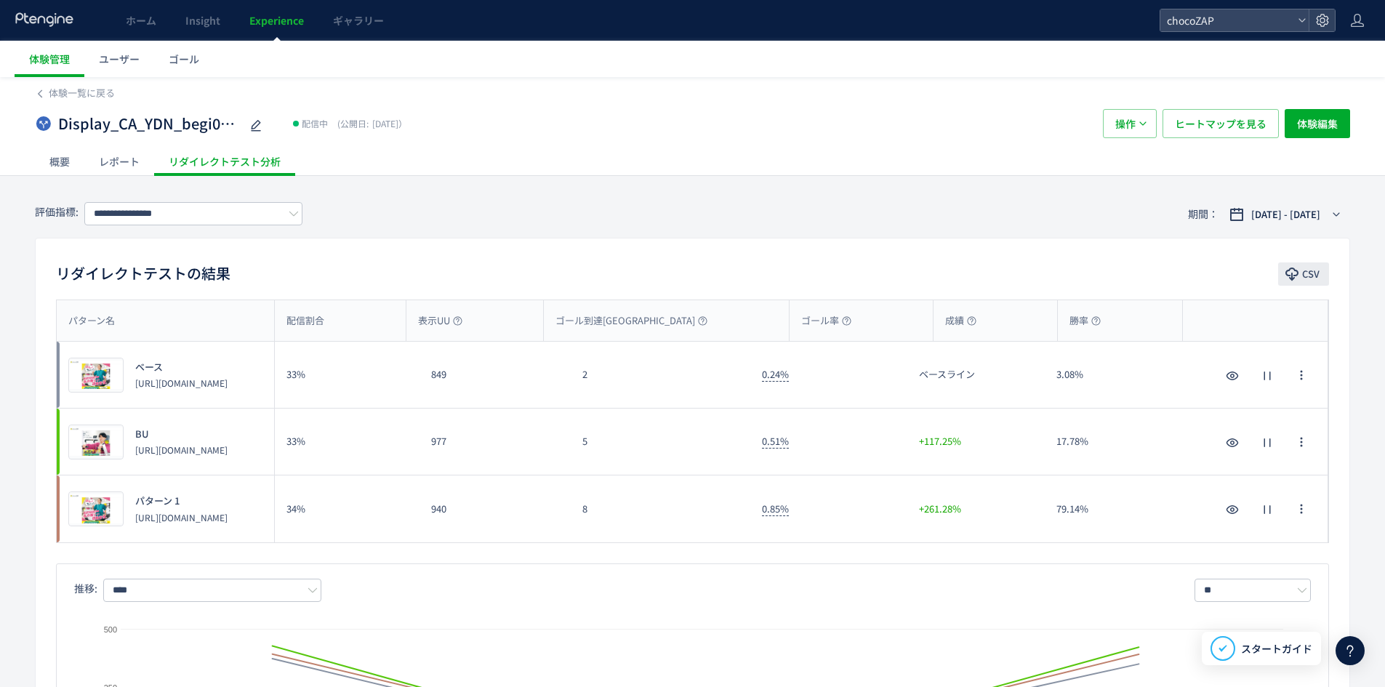
click at [1326, 271] on button "CSV" at bounding box center [1303, 274] width 51 height 23
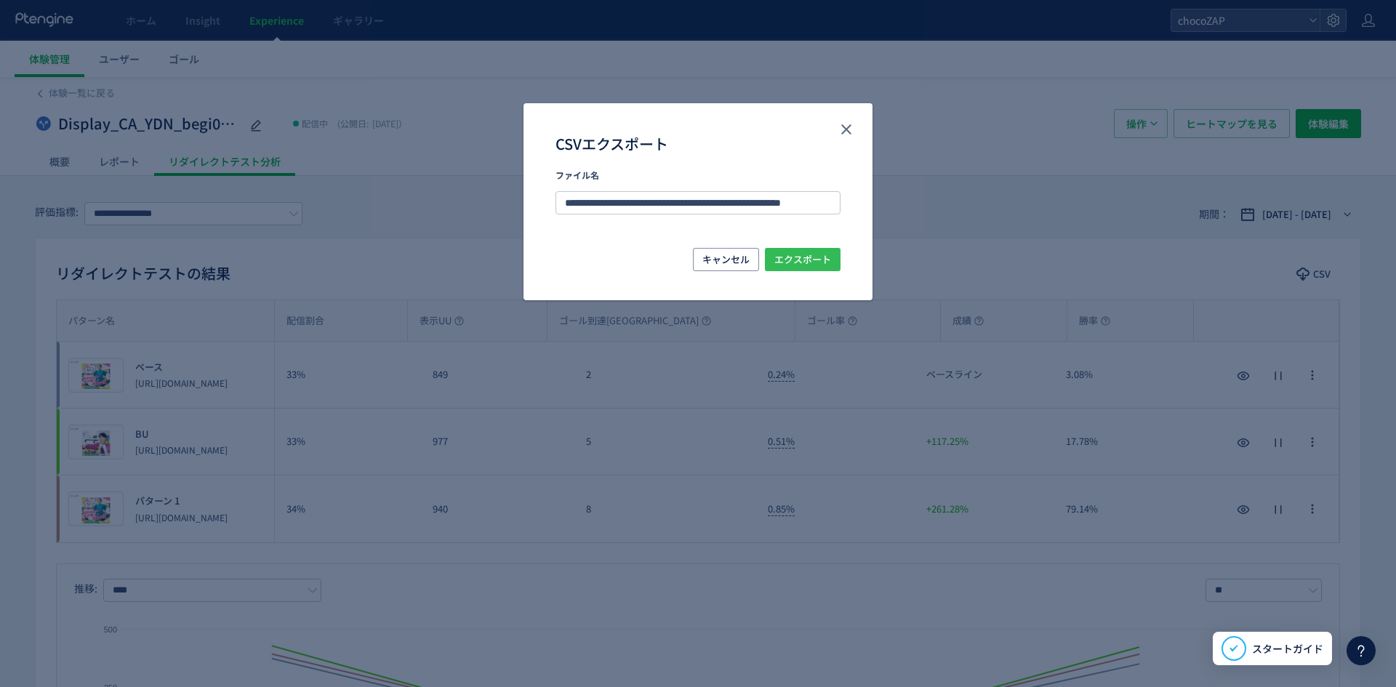
click at [774, 251] on button "エクスポート" at bounding box center [803, 259] width 76 height 23
